Goal: Task Accomplishment & Management: Manage account settings

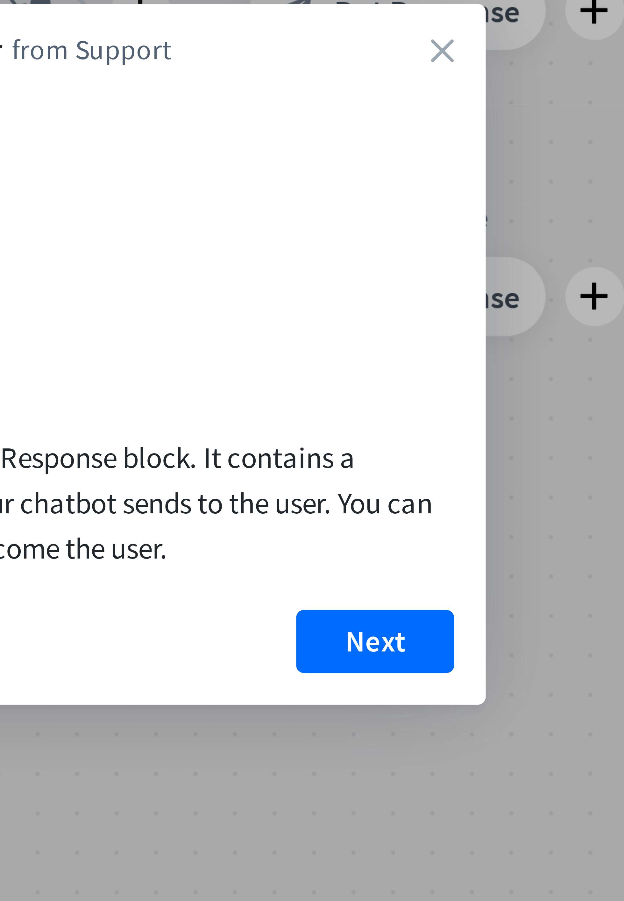
click at [340, 536] on button "Next" at bounding box center [339, 537] width 25 height 10
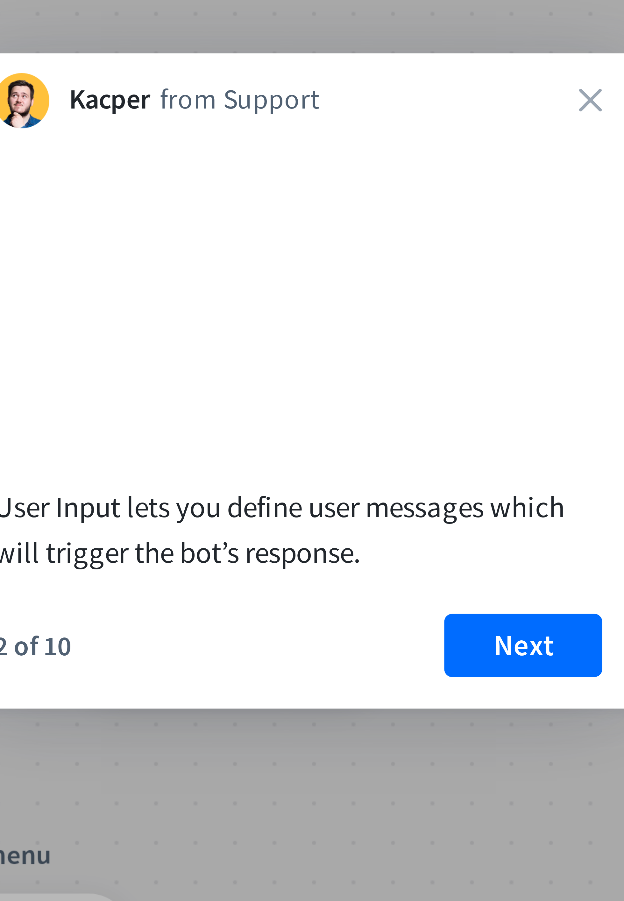
click at [327, 500] on button "Next" at bounding box center [324, 501] width 25 height 10
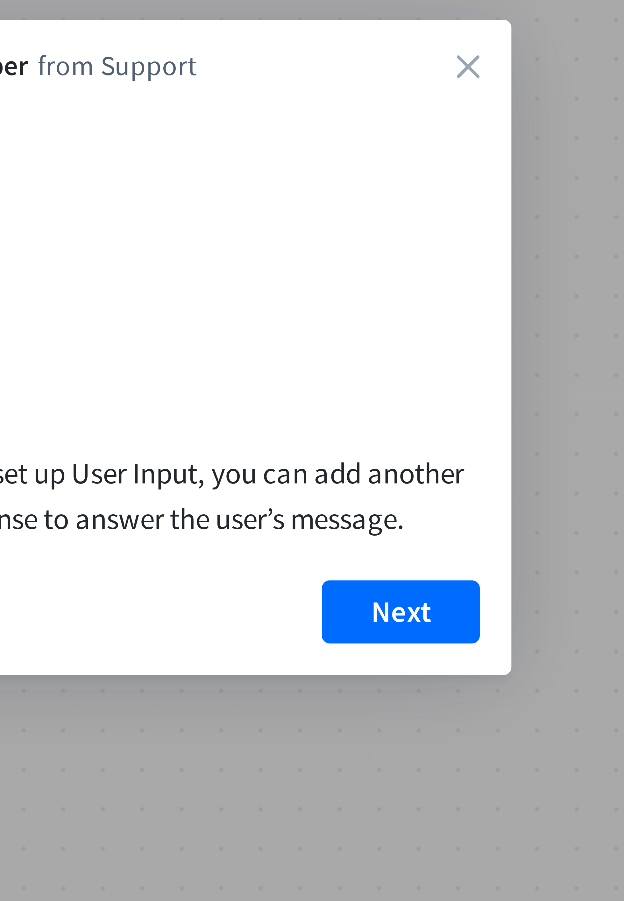
click at [341, 499] on button "Next" at bounding box center [339, 501] width 25 height 10
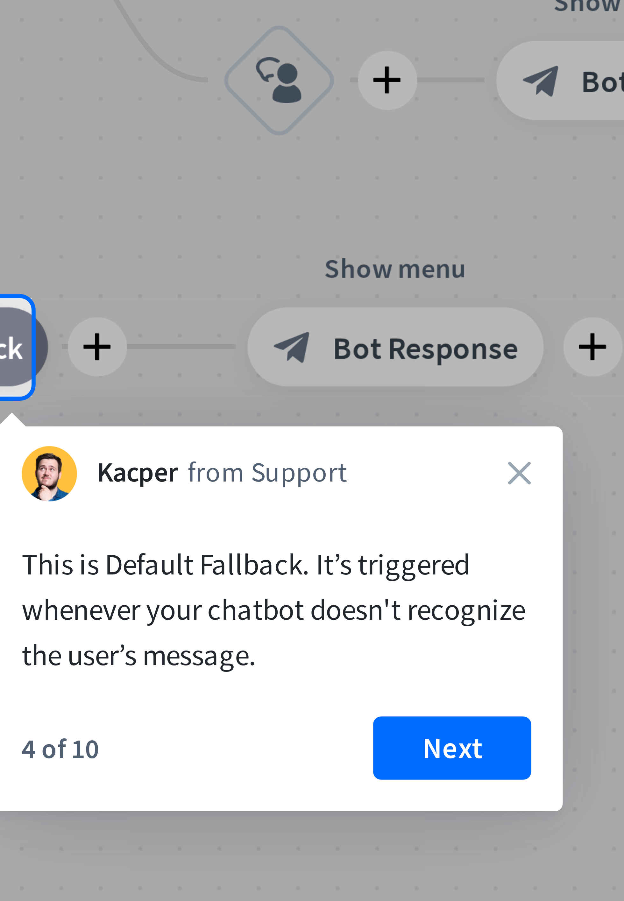
click at [247, 453] on div at bounding box center [433, 458] width 382 height 16
click at [253, 500] on div "This is Default Fallback. It’s triggered whenever your chatbot doesn't recogniz…" at bounding box center [281, 500] width 82 height 22
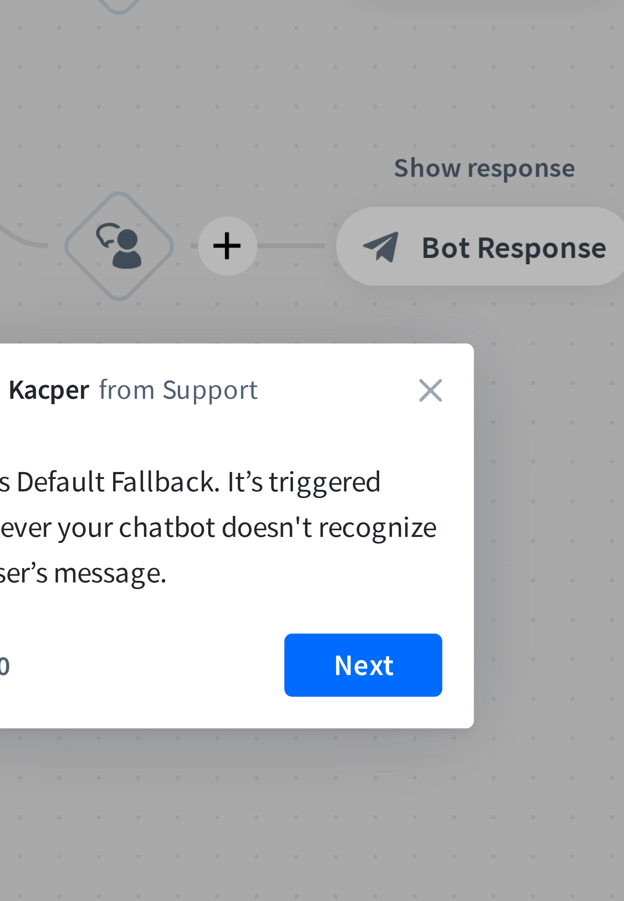
click at [322, 477] on button "Next" at bounding box center [320, 482] width 25 height 10
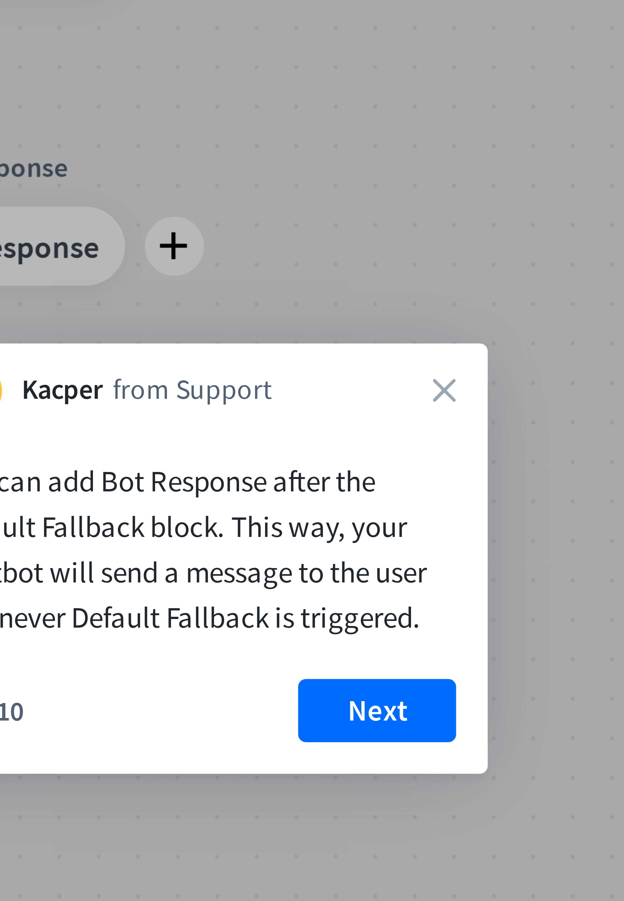
click at [323, 485] on button "Next" at bounding box center [323, 490] width 25 height 10
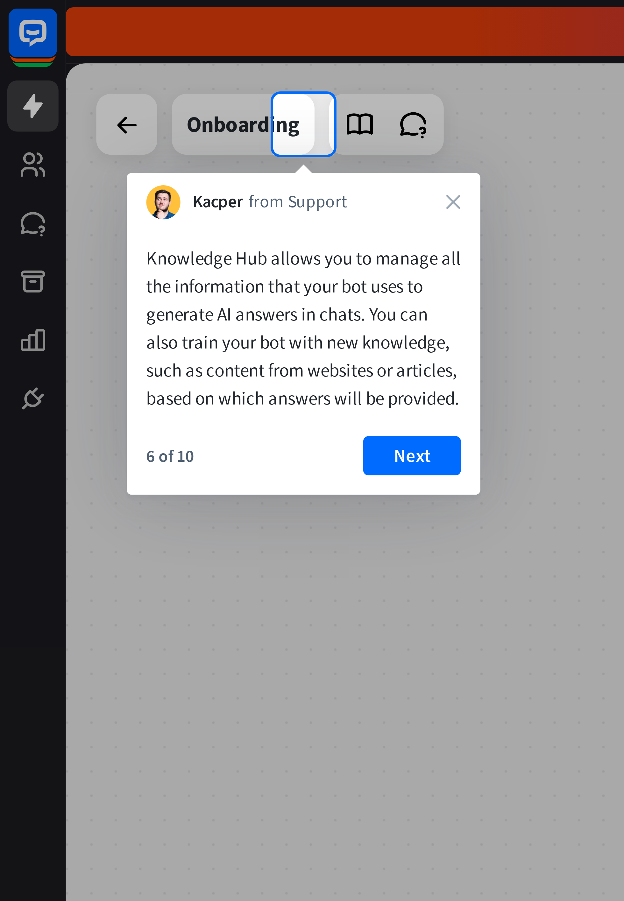
click at [107, 114] on button "Next" at bounding box center [107, 119] width 25 height 10
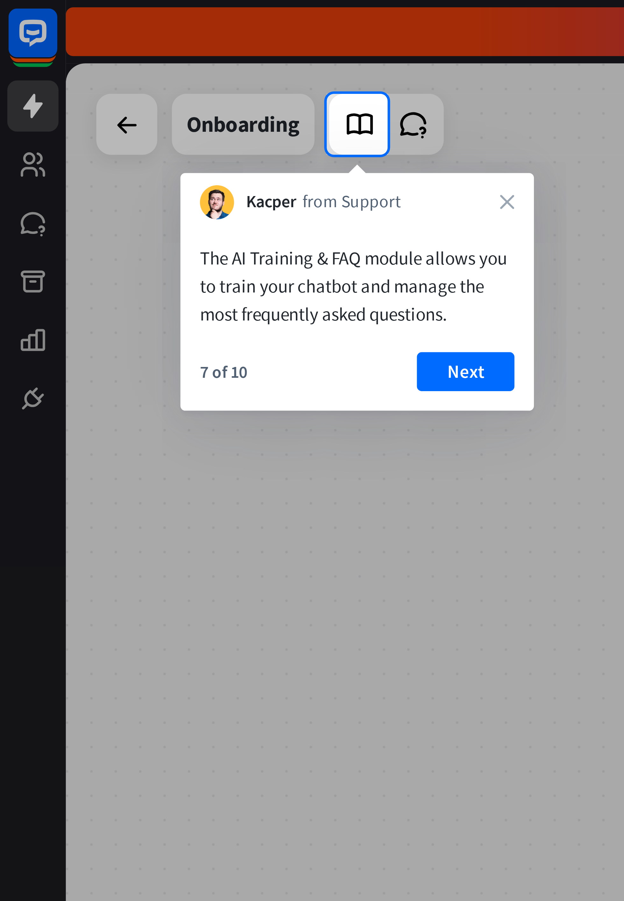
click at [123, 92] on button "Next" at bounding box center [121, 97] width 25 height 10
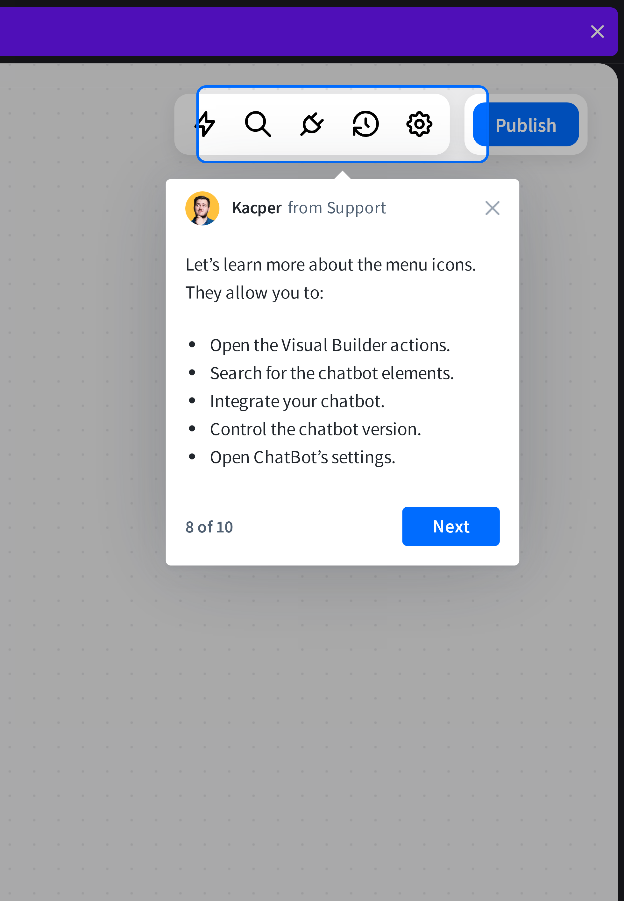
click at [586, 132] on button "Next" at bounding box center [578, 137] width 25 height 10
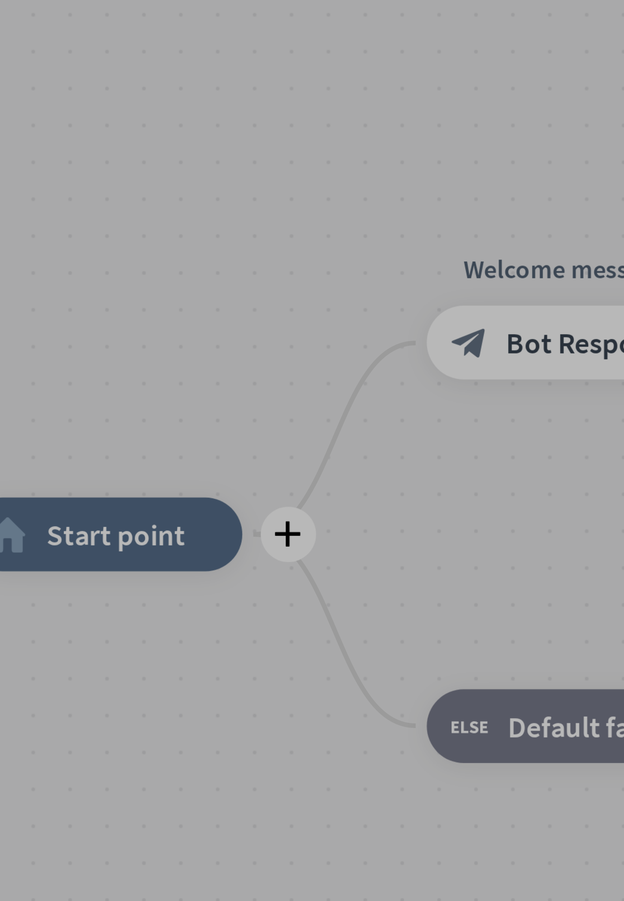
click at [88, 425] on div at bounding box center [312, 437] width 624 height 874
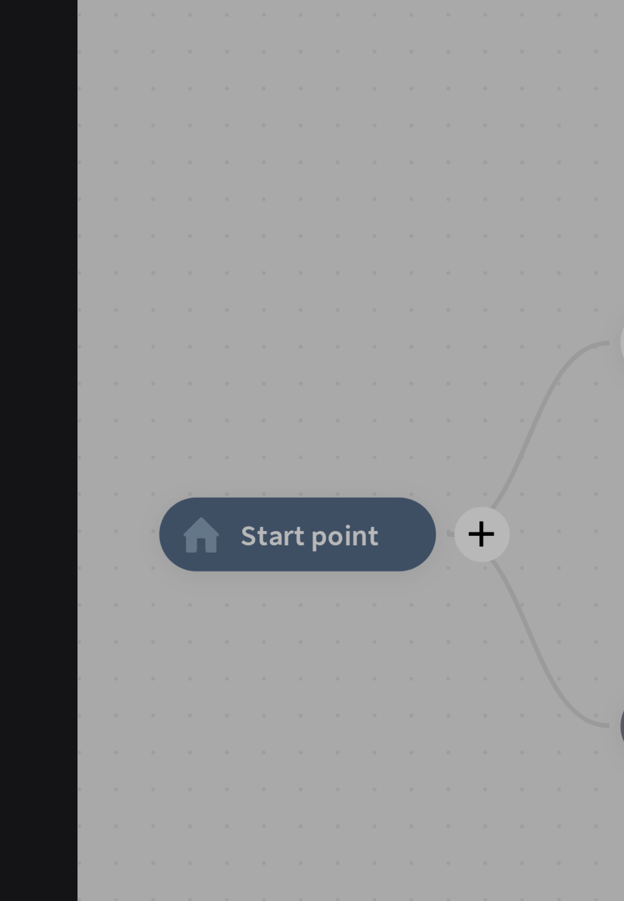
click at [39, 424] on div at bounding box center [312, 437] width 624 height 874
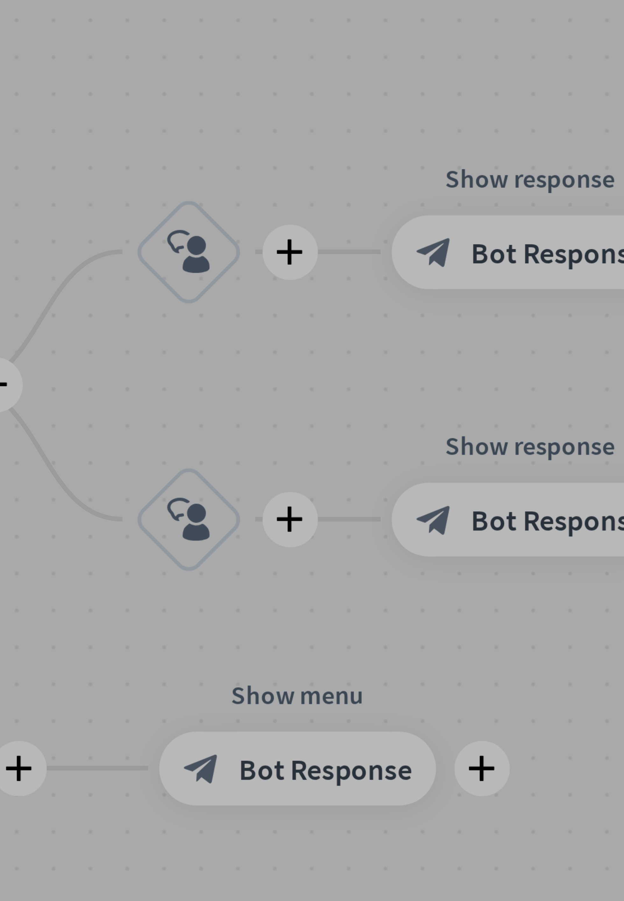
click at [199, 416] on div at bounding box center [312, 437] width 624 height 874
click at [250, 457] on div at bounding box center [312, 437] width 624 height 874
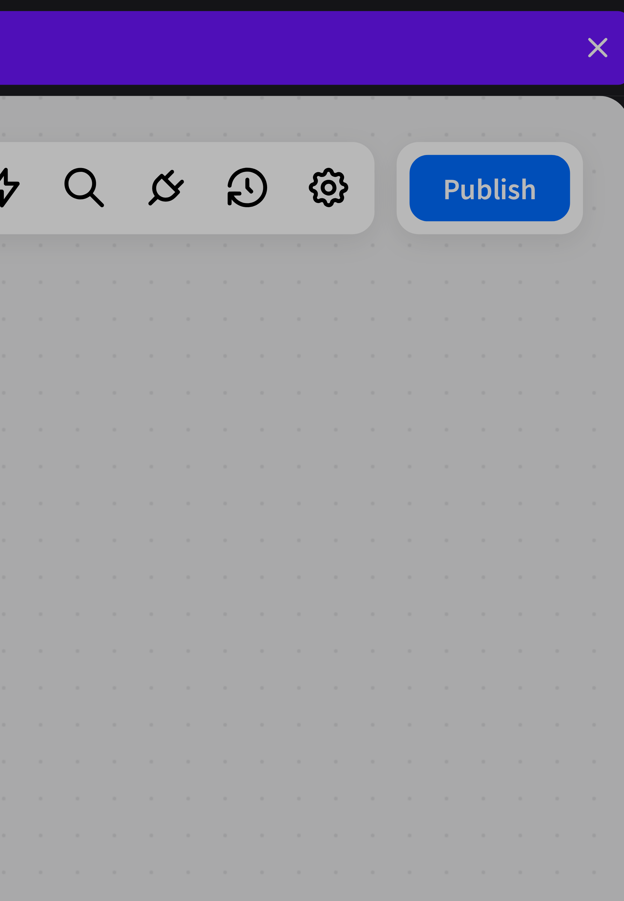
click at [604, 33] on div at bounding box center [312, 437] width 624 height 874
click at [605, 32] on div at bounding box center [312, 437] width 624 height 874
click at [600, 32] on div at bounding box center [312, 437] width 624 height 874
click at [520, 34] on div at bounding box center [312, 437] width 624 height 874
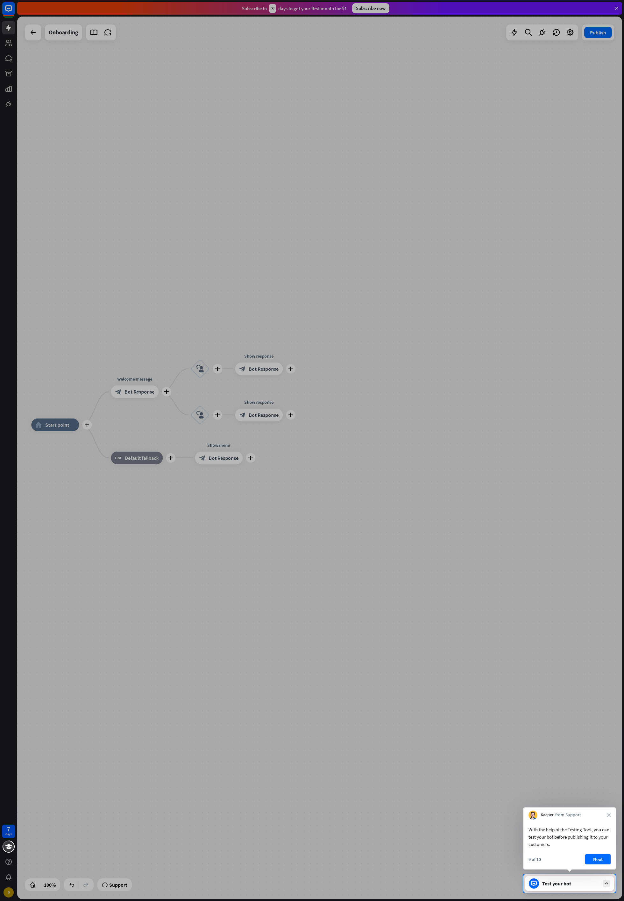
click at [594, 37] on div at bounding box center [312, 437] width 624 height 874
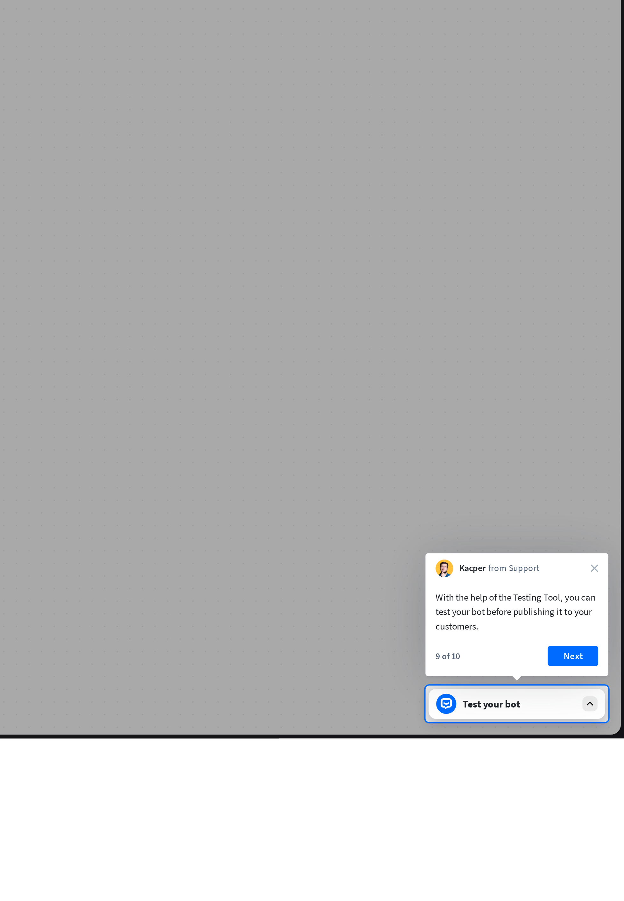
click at [598, 859] on button "Next" at bounding box center [597, 859] width 25 height 10
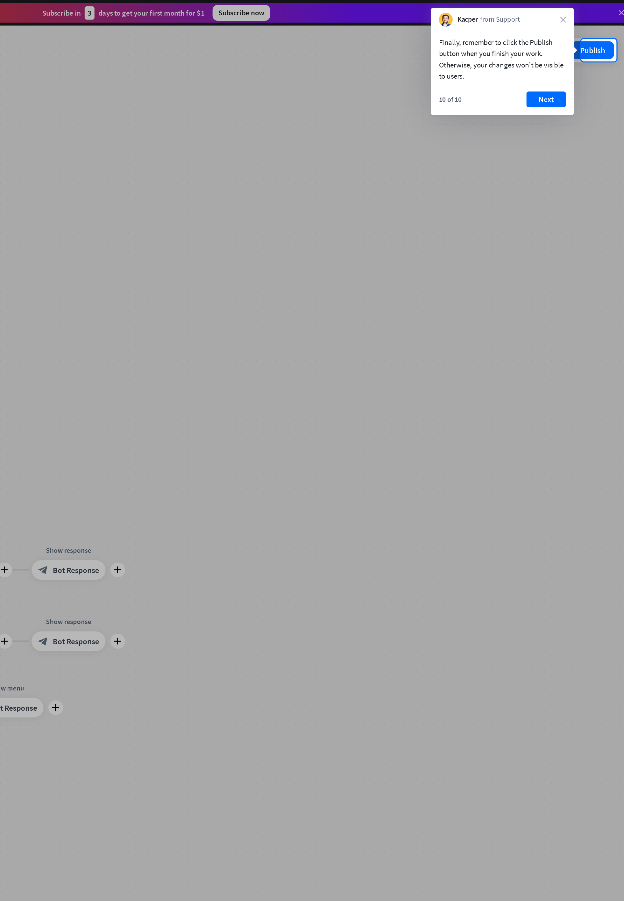
click at [573, 59] on button "Next" at bounding box center [567, 64] width 25 height 10
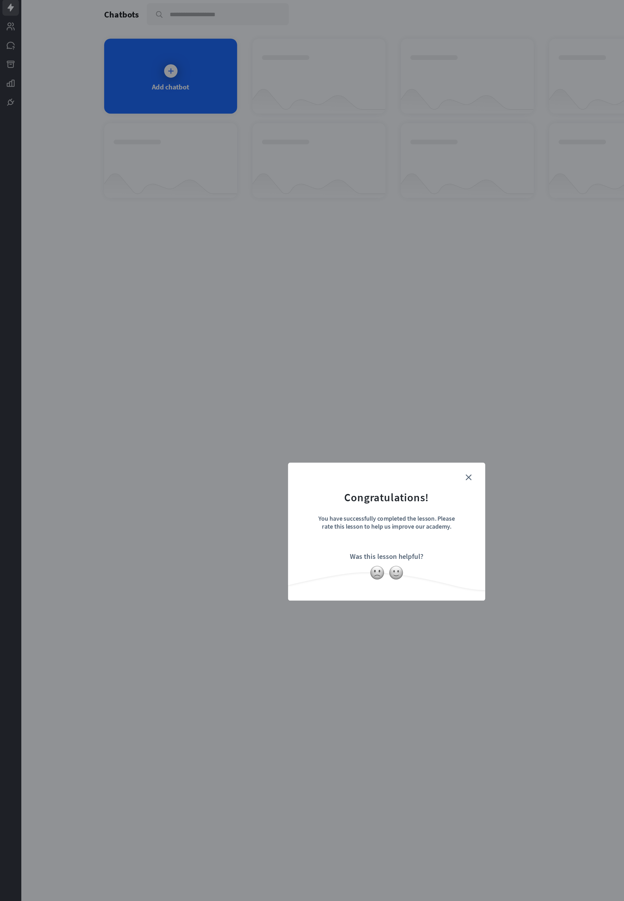
click at [304, 485] on img at bounding box center [304, 484] width 12 height 12
click at [328, 419] on div at bounding box center [311, 414] width 159 height 12
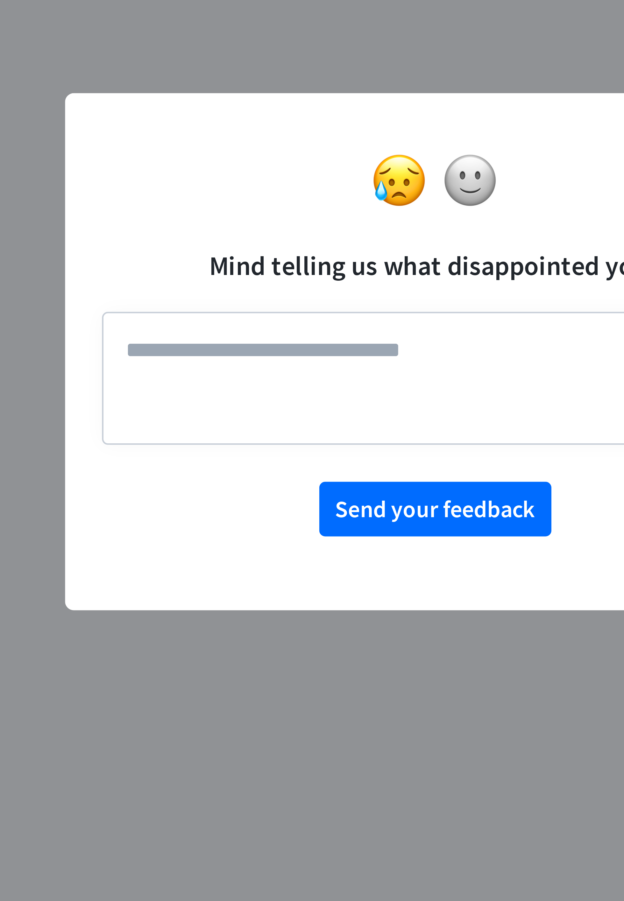
click at [314, 463] on textarea at bounding box center [311, 456] width 143 height 29
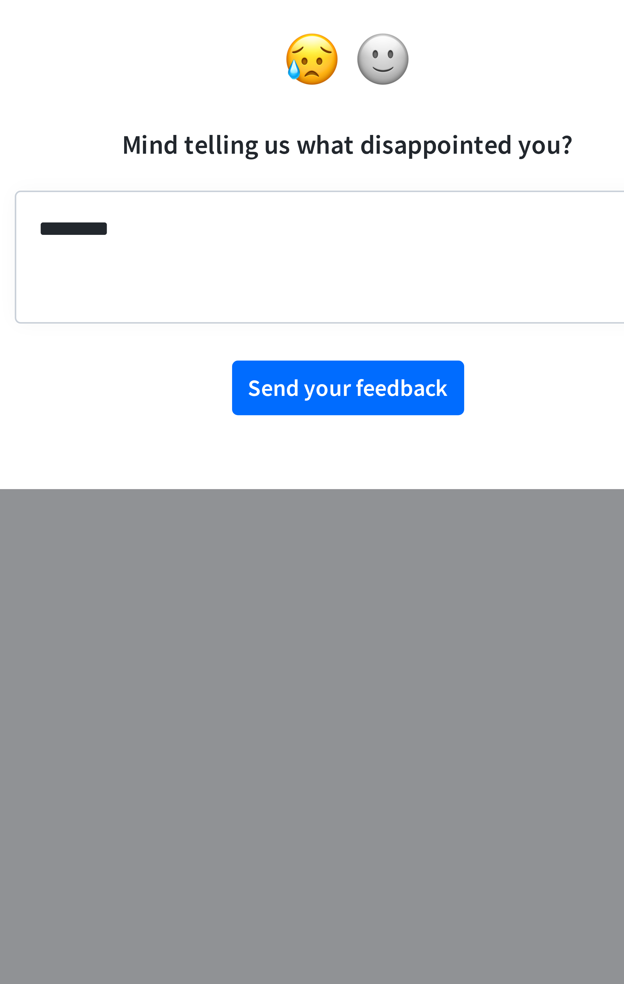
type textarea "********"
click at [317, 525] on button "Send your feedback" at bounding box center [312, 526] width 50 height 12
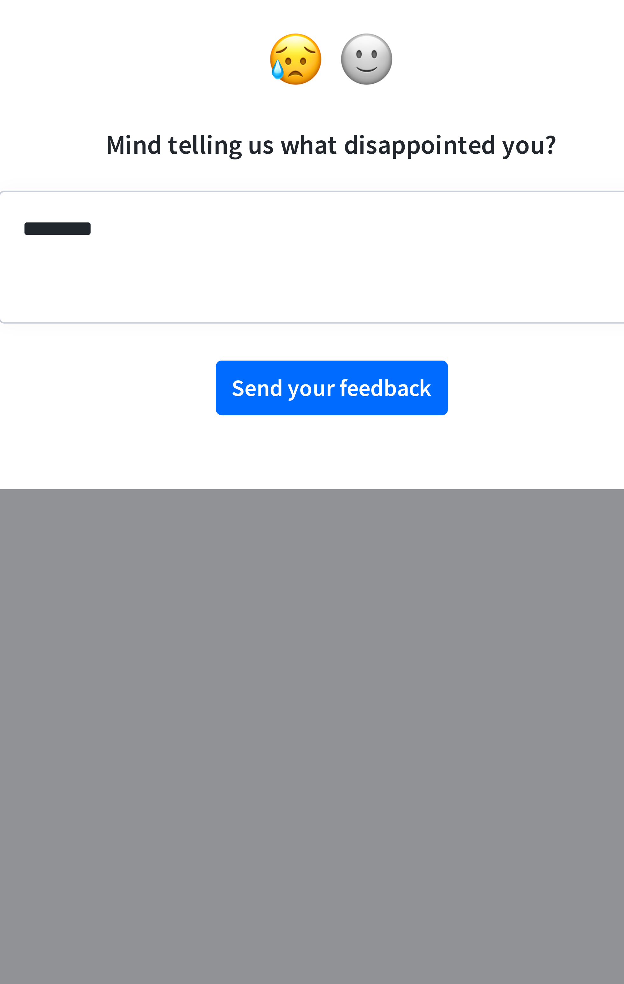
click at [310, 525] on button "Send your feedback" at bounding box center [312, 526] width 50 height 12
click at [303, 459] on img at bounding box center [304, 455] width 12 height 12
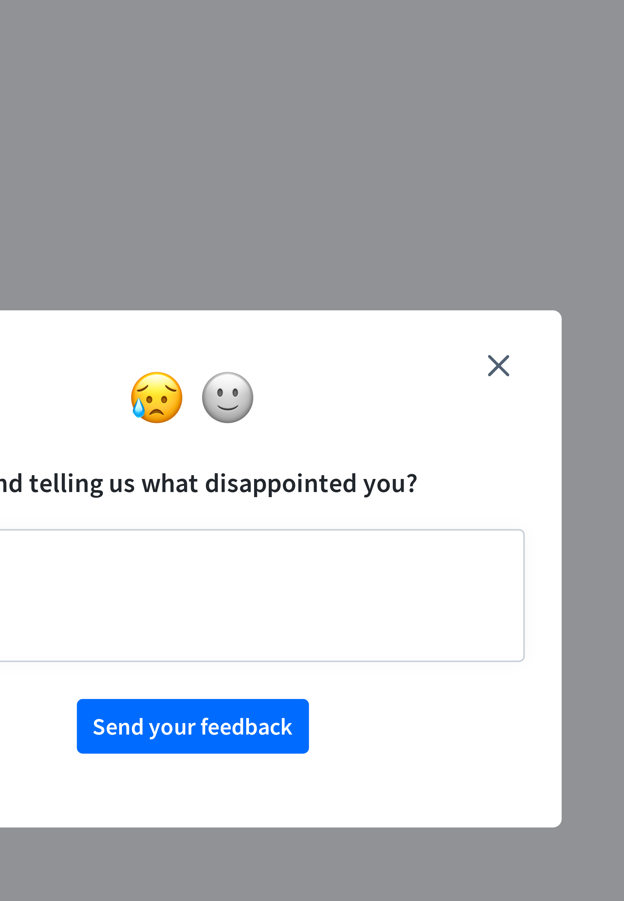
click at [383, 401] on div "close Mind telling us what disappointed you? ******** Send your feedback" at bounding box center [311, 450] width 159 height 111
click at [379, 406] on icon "close" at bounding box center [378, 407] width 5 height 5
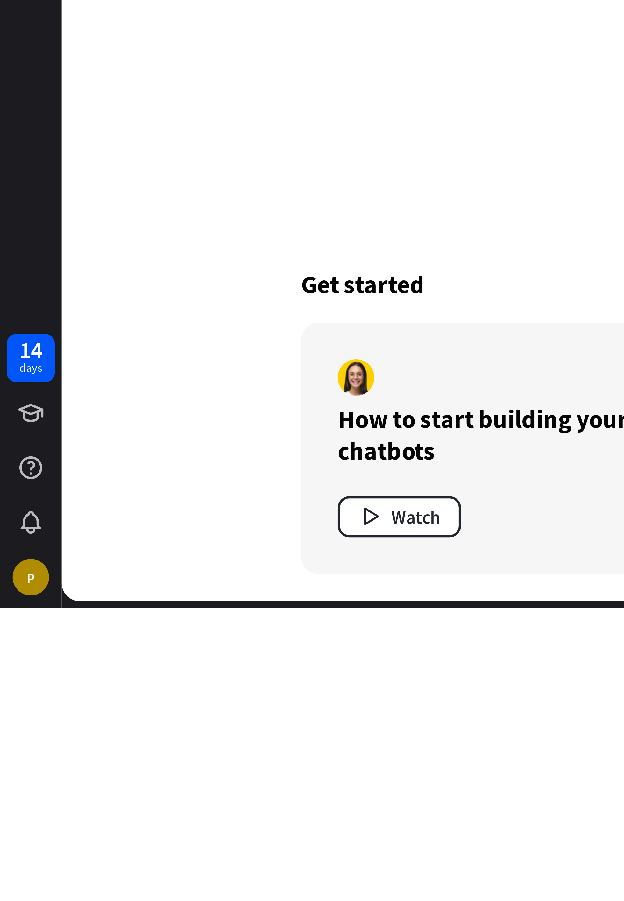
click at [8, 891] on div "P" at bounding box center [9, 892] width 10 height 10
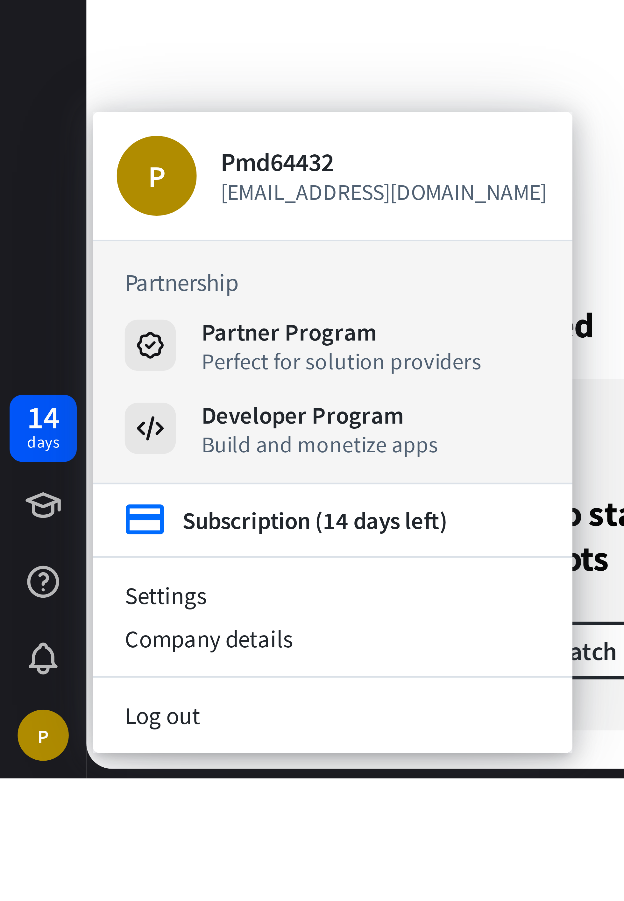
click at [32, 784] on div "P" at bounding box center [31, 781] width 16 height 16
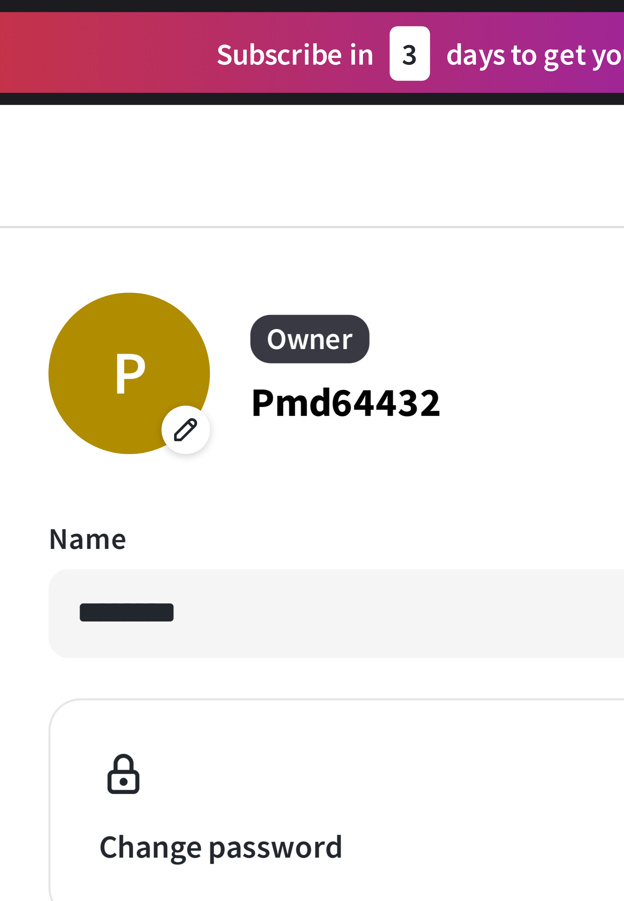
click at [228, 120] on button "Change password" at bounding box center [286, 127] width 142 height 35
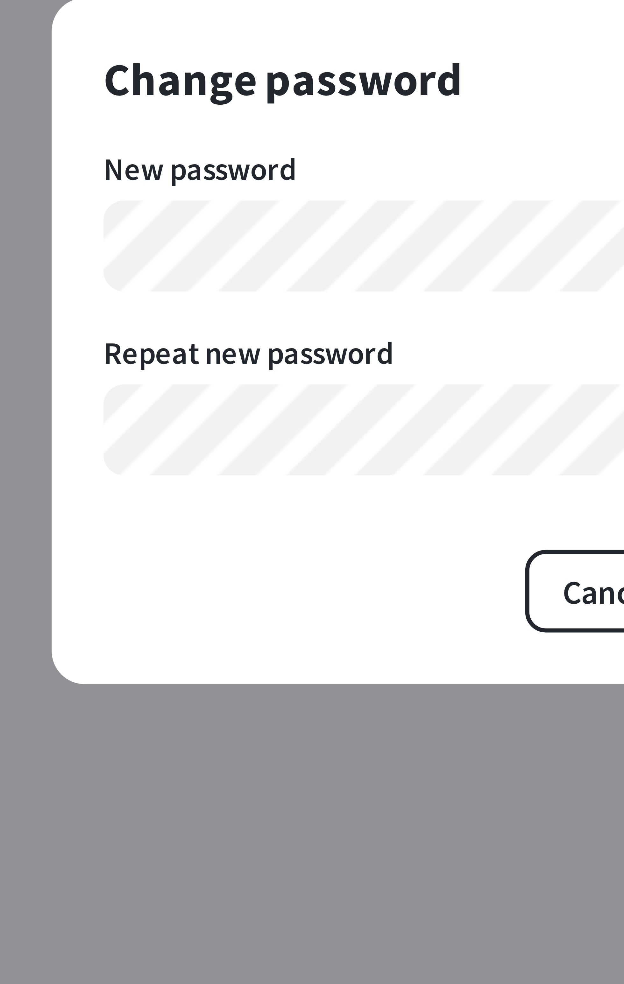
click at [276, 469] on label "New password" at bounding box center [311, 465] width 143 height 6
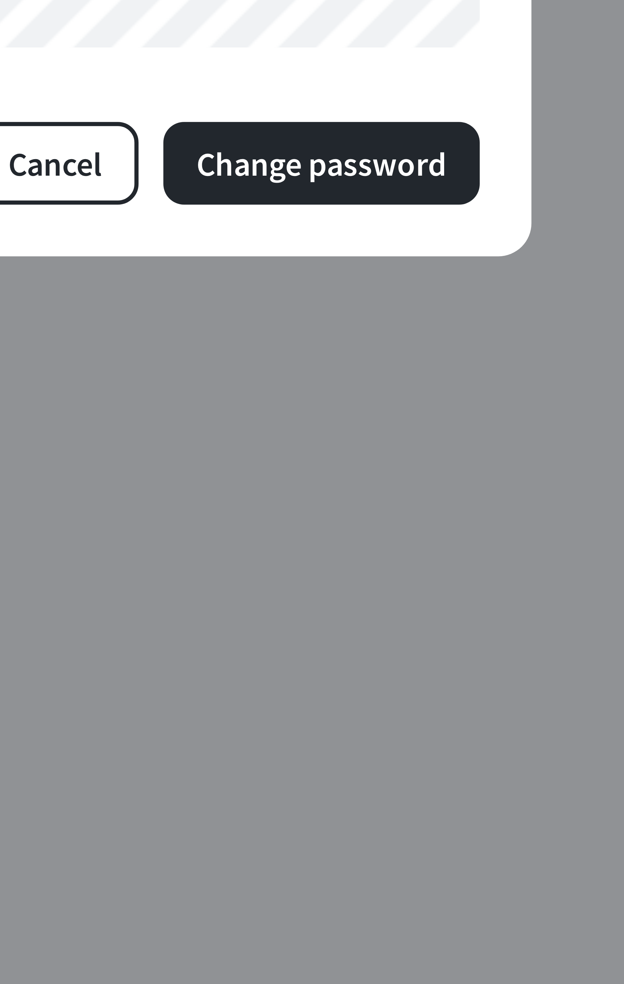
click at [368, 537] on button "Change password" at bounding box center [359, 530] width 49 height 13
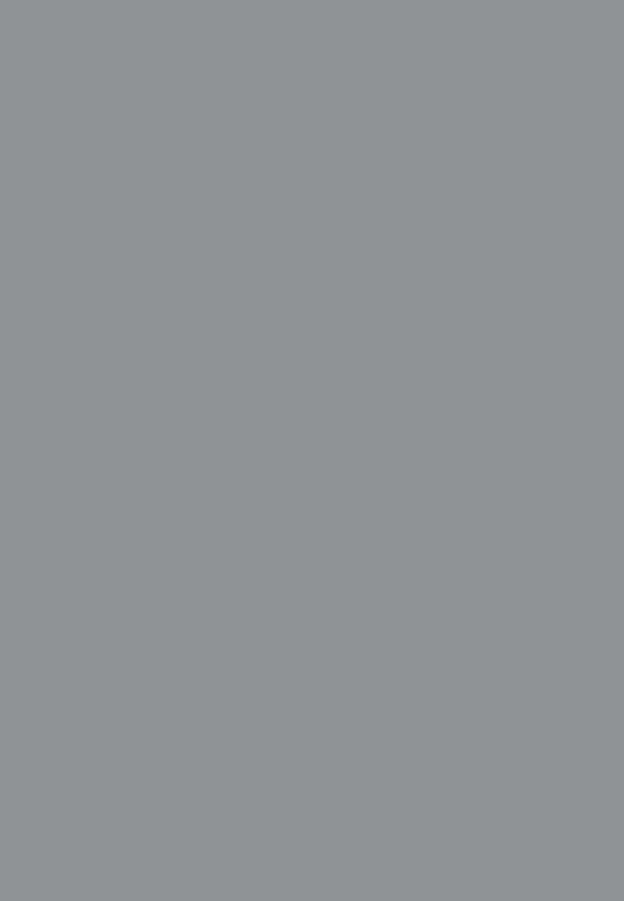
click at [371, 496] on button "Change password" at bounding box center [359, 489] width 49 height 13
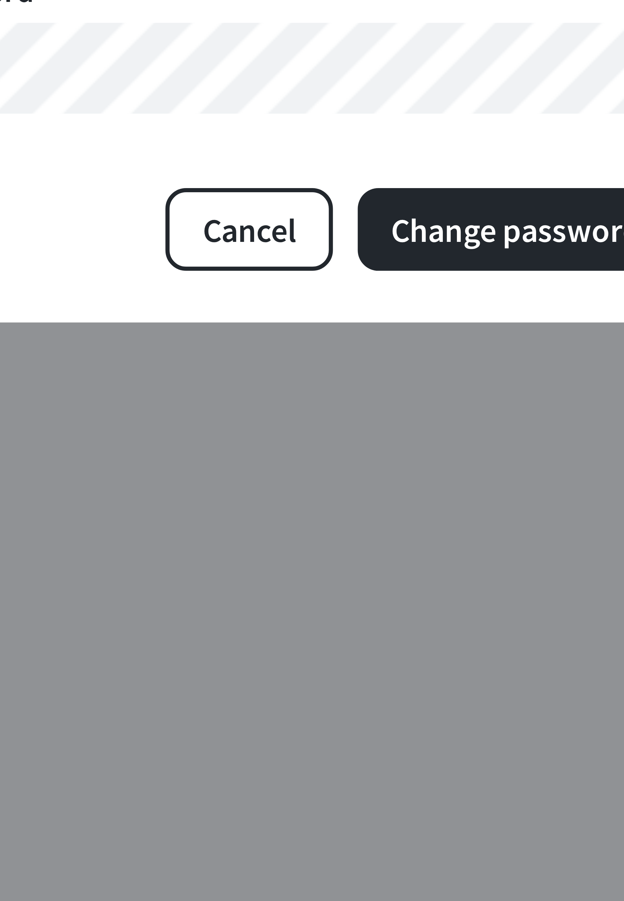
click at [369, 489] on button "Change password" at bounding box center [359, 489] width 49 height 13
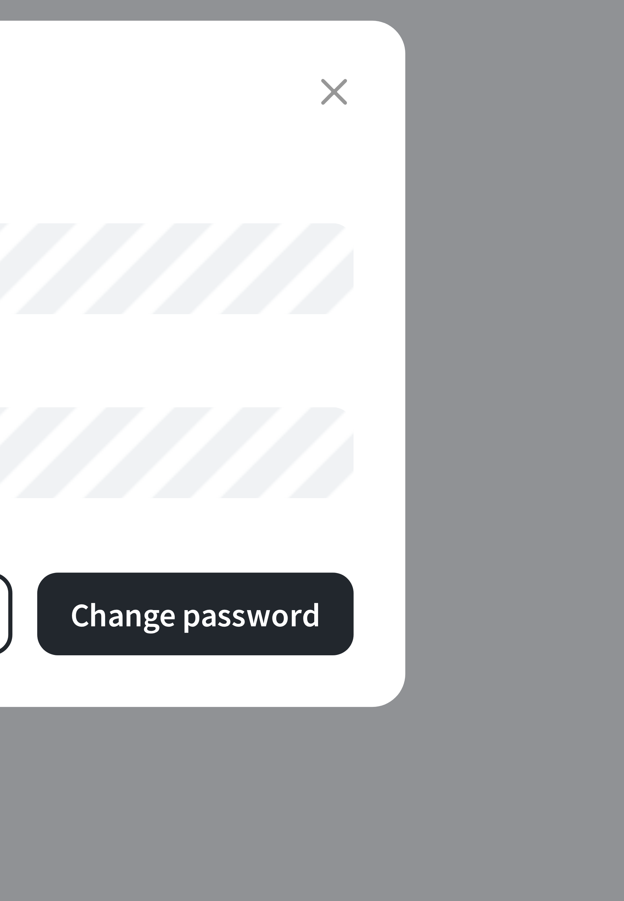
click at [331, 488] on button "Cancel" at bounding box center [318, 489] width 26 height 13
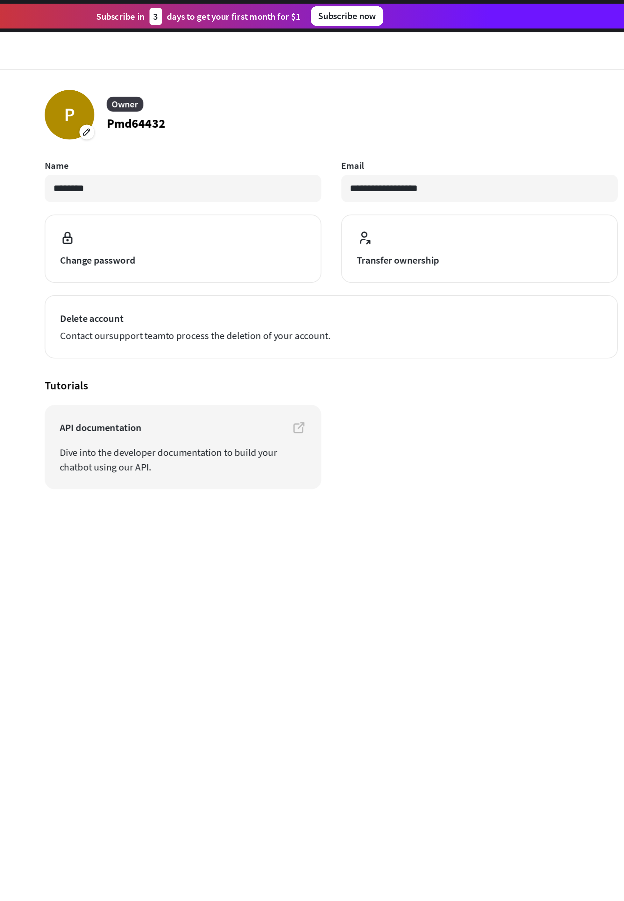
click at [348, 215] on icon at bounding box center [346, 219] width 8 height 8
